Goal: Task Accomplishment & Management: Complete application form

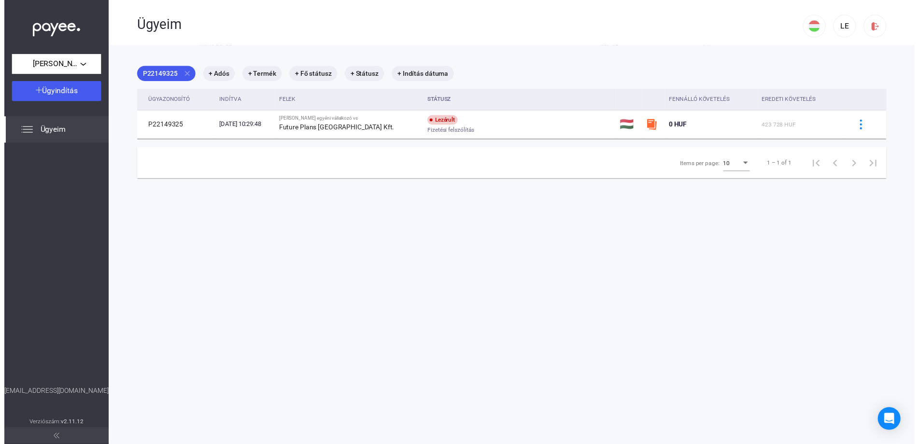
scroll to position [46, 0]
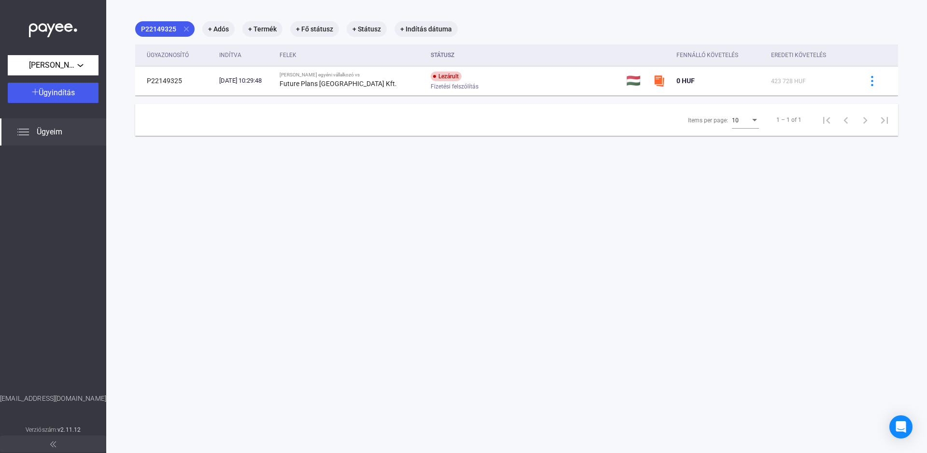
click at [48, 137] on span "Ügyeim" at bounding box center [50, 132] width 26 height 12
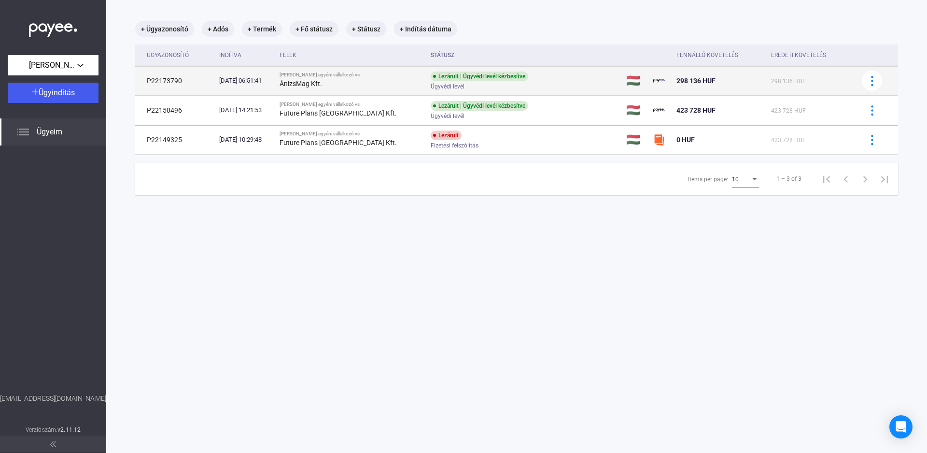
click at [190, 82] on td "P22173790" at bounding box center [175, 80] width 80 height 29
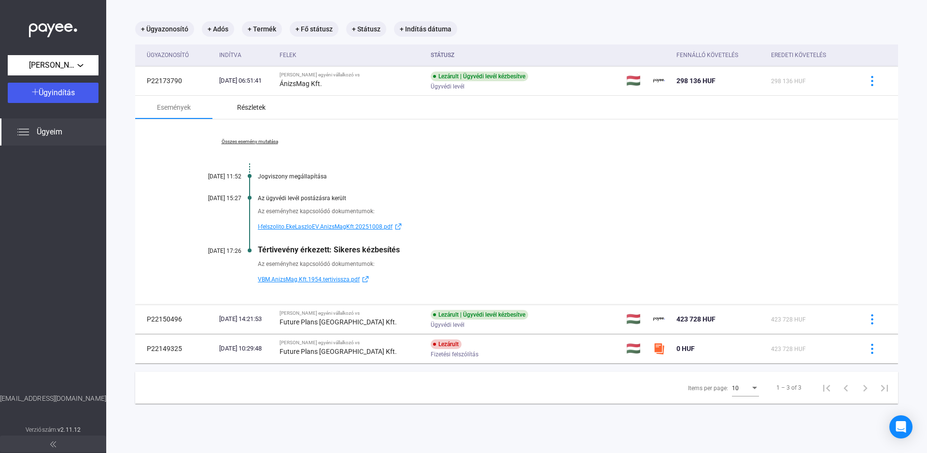
click at [247, 110] on div "Részletek" at bounding box center [251, 107] width 28 height 12
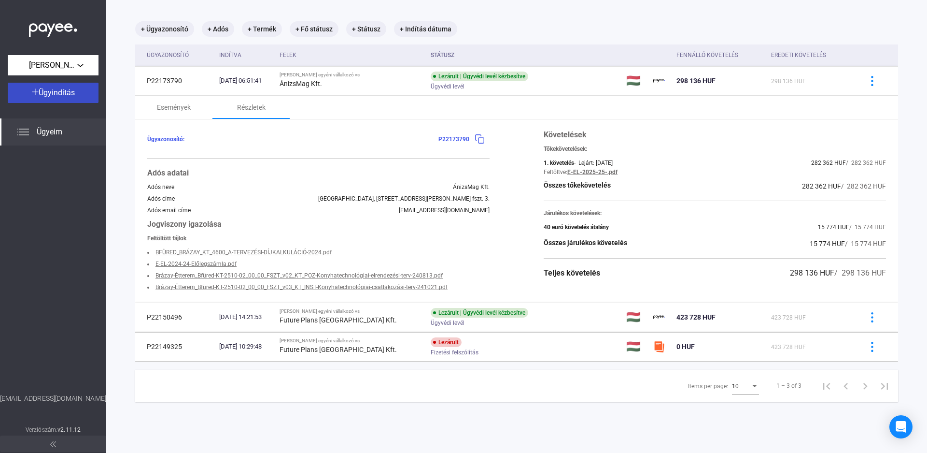
click at [59, 95] on span "Ügyindítás" at bounding box center [57, 92] width 36 height 9
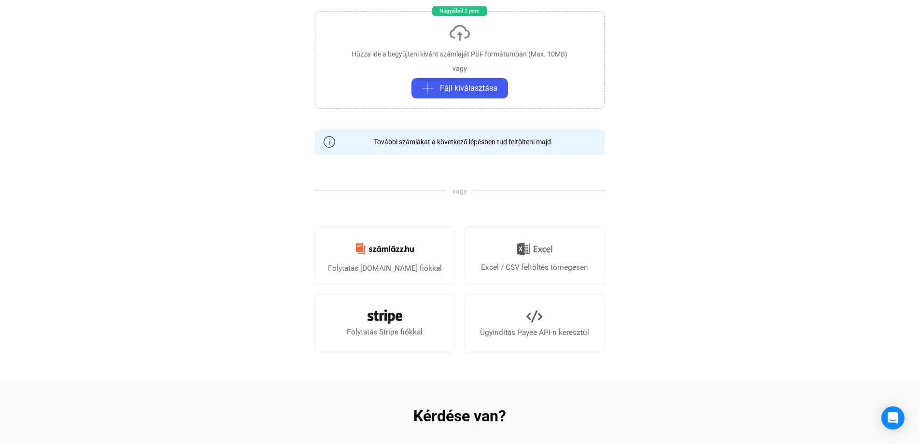
scroll to position [242, 0]
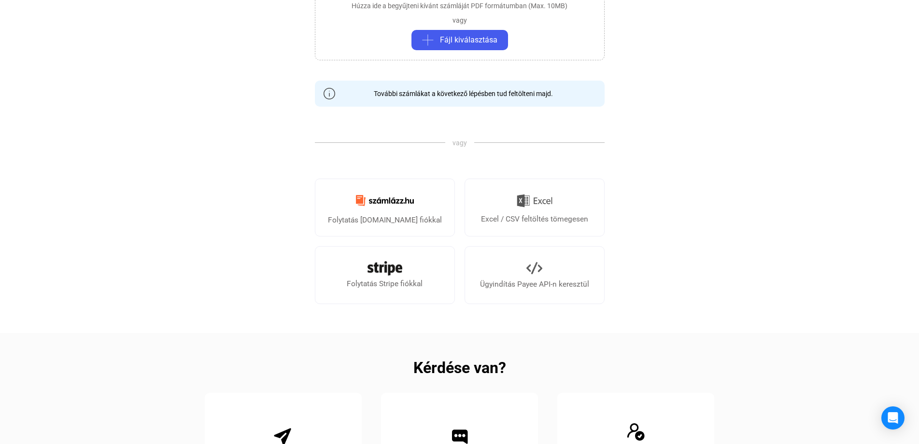
scroll to position [242, 0]
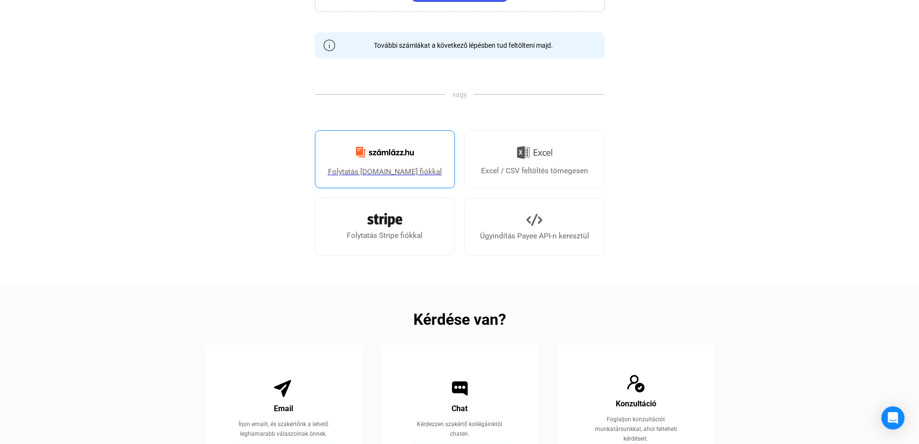
click at [389, 163] on img at bounding box center [385, 152] width 70 height 23
click at [567, 228] on link "Ügyindítás Payee API-n keresztül" at bounding box center [535, 227] width 140 height 58
